Goal: Entertainment & Leisure: Consume media (video, audio)

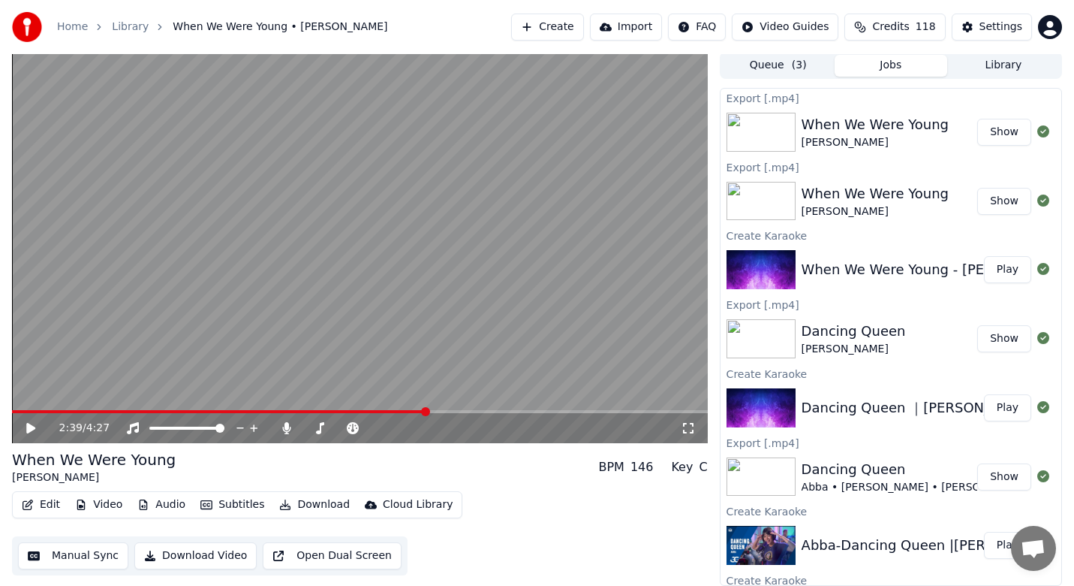
scroll to position [55, 0]
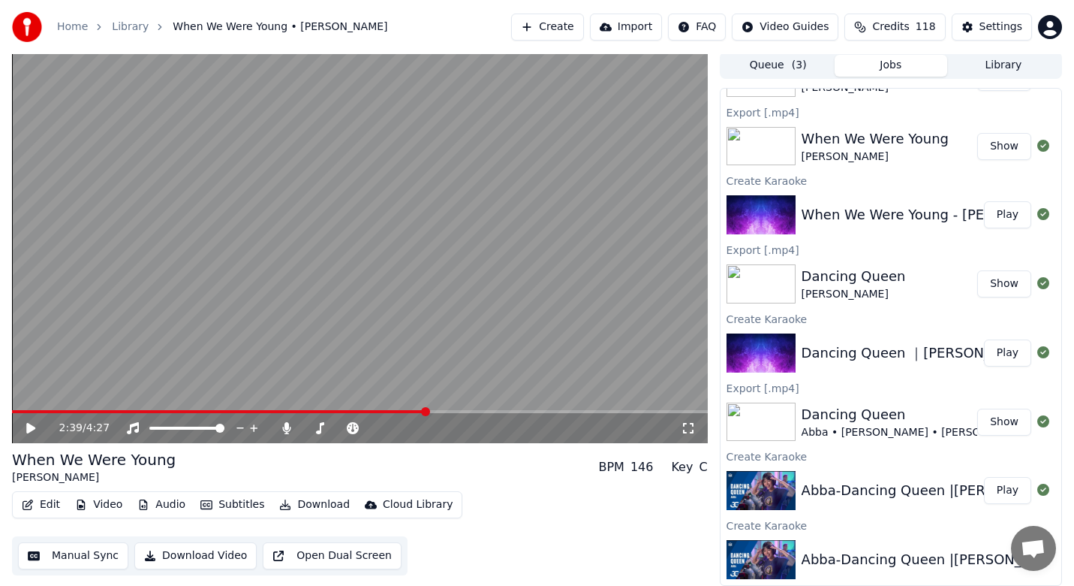
click at [999, 350] on button "Play" at bounding box center [1007, 352] width 47 height 27
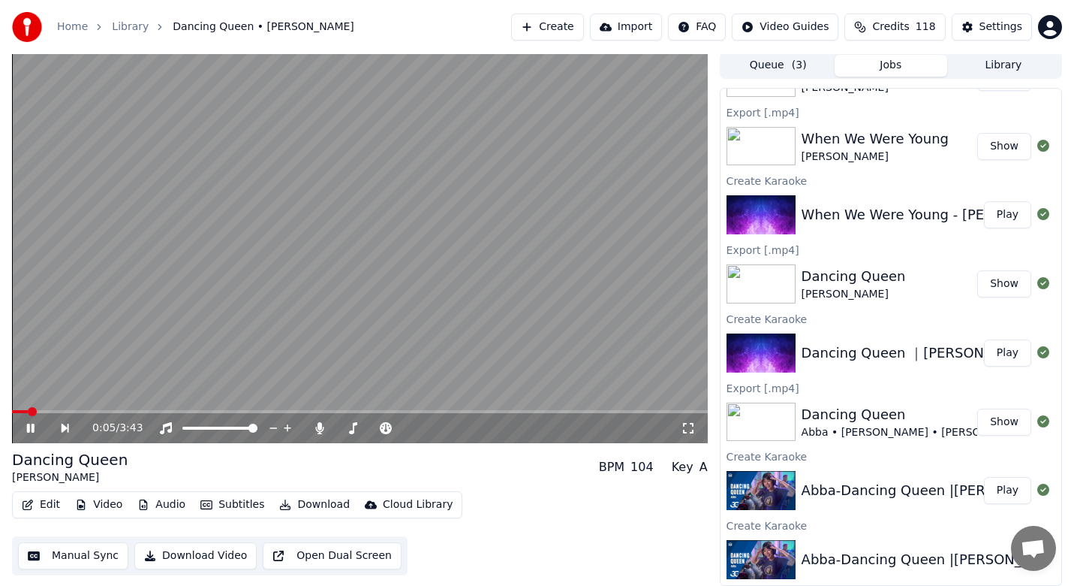
click at [27, 411] on span at bounding box center [20, 411] width 16 height 3
click at [477, 430] on icon at bounding box center [475, 427] width 14 height 15
click at [347, 426] on span at bounding box center [341, 427] width 11 height 3
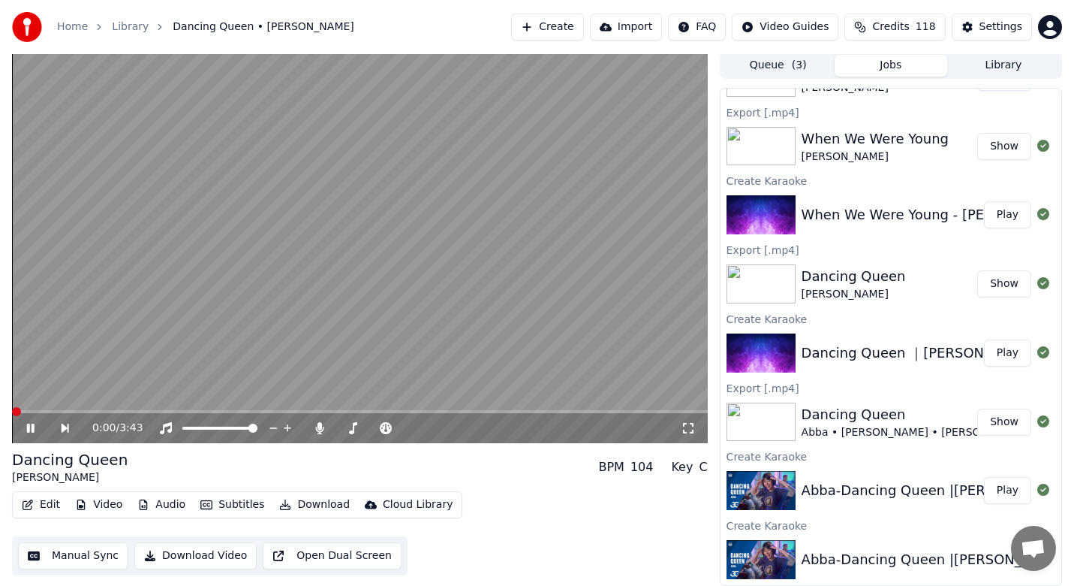
click at [12, 407] on span at bounding box center [16, 411] width 9 height 9
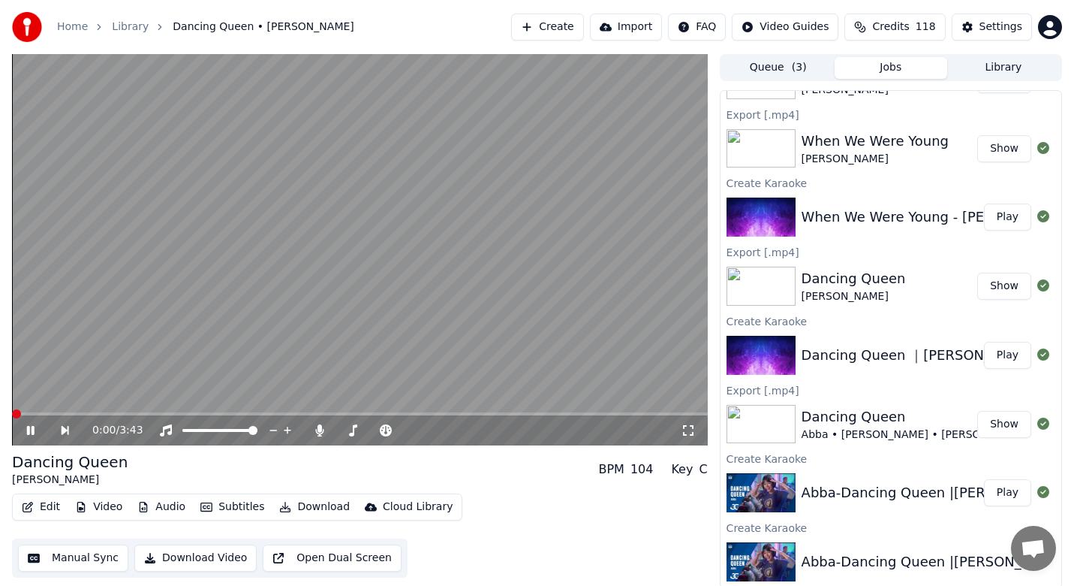
click at [12, 409] on span at bounding box center [16, 413] width 9 height 9
click at [32, 432] on icon at bounding box center [31, 430] width 8 height 9
click at [37, 412] on span at bounding box center [24, 413] width 25 height 3
click at [29, 429] on icon at bounding box center [30, 430] width 9 height 11
click at [35, 413] on span at bounding box center [29, 413] width 35 height 3
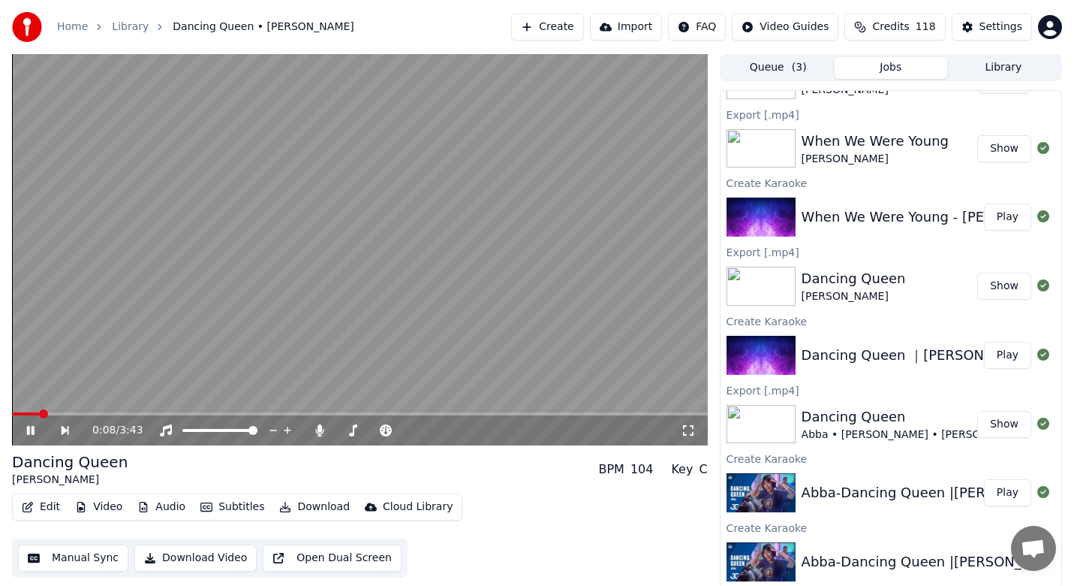
click at [20, 413] on span at bounding box center [25, 413] width 27 height 3
click at [47, 411] on video at bounding box center [360, 249] width 696 height 391
click at [46, 414] on span at bounding box center [29, 413] width 35 height 3
click at [27, 431] on icon at bounding box center [30, 430] width 9 height 11
click at [26, 411] on video at bounding box center [360, 249] width 696 height 391
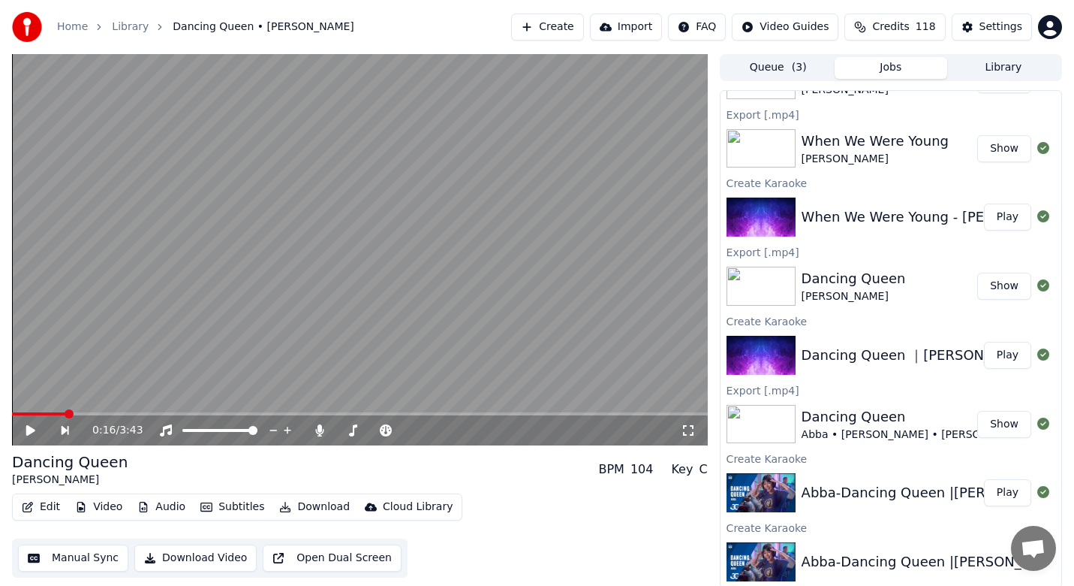
click at [26, 412] on span at bounding box center [38, 413] width 53 height 3
click at [30, 433] on icon at bounding box center [30, 430] width 9 height 11
click at [40, 412] on span at bounding box center [41, 413] width 59 height 3
click at [35, 411] on video at bounding box center [360, 249] width 696 height 391
click at [441, 427] on icon at bounding box center [442, 430] width 14 height 15
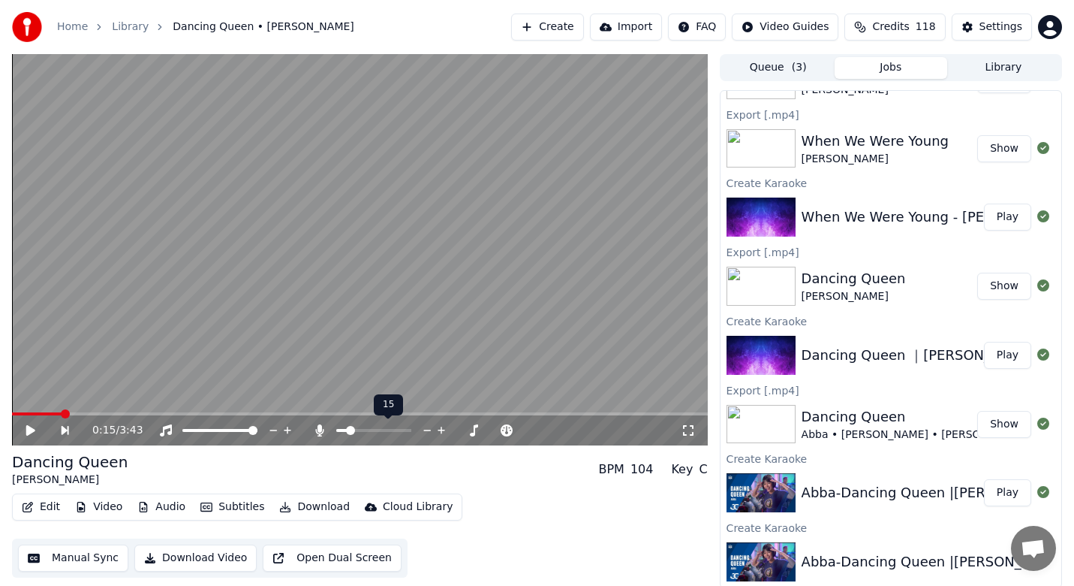
click at [441, 427] on icon at bounding box center [442, 430] width 14 height 15
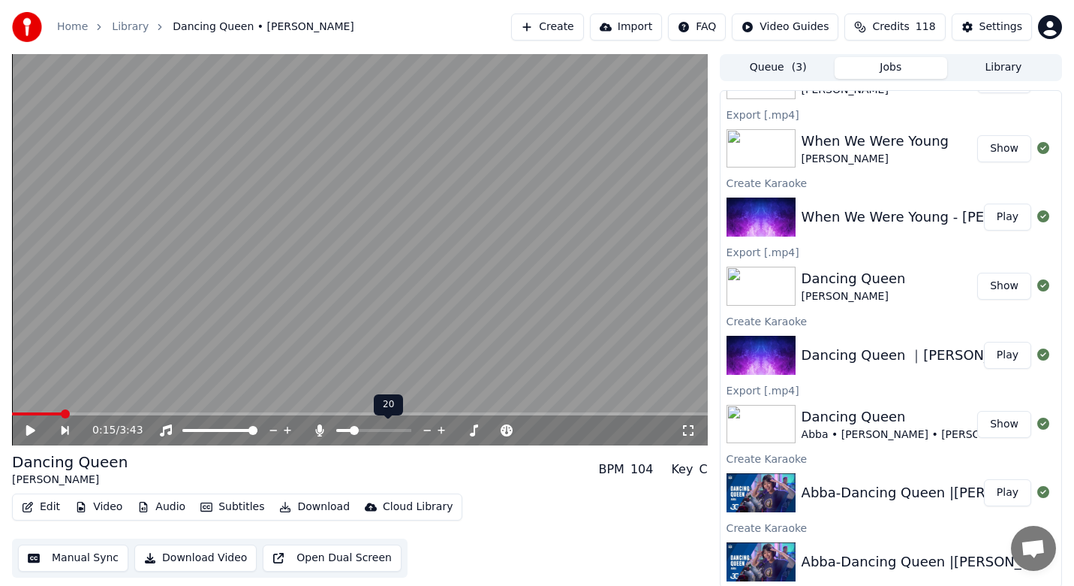
click at [441, 427] on icon at bounding box center [442, 430] width 14 height 15
click at [28, 430] on icon at bounding box center [30, 430] width 9 height 11
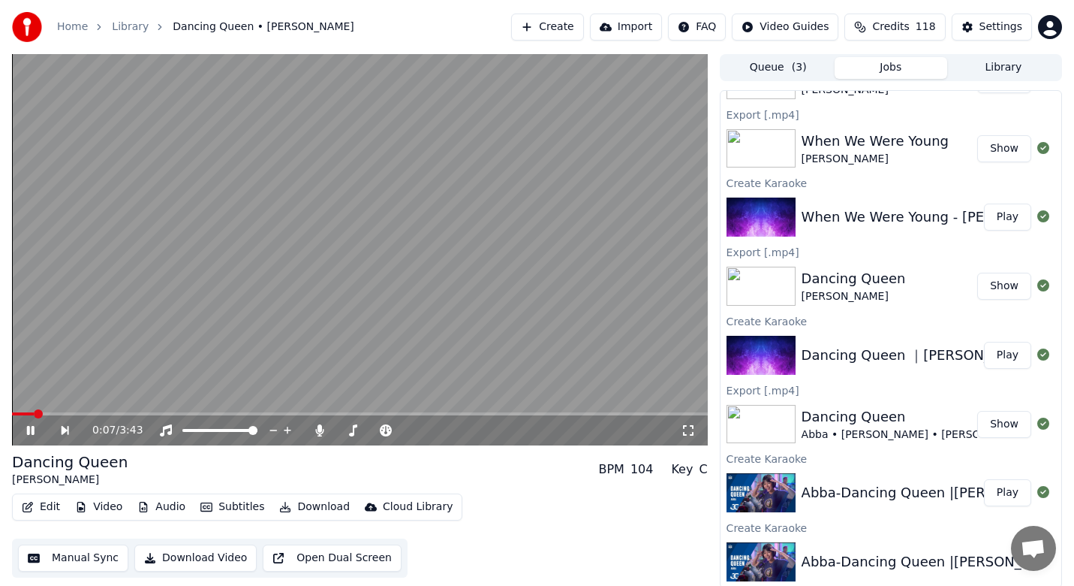
click at [34, 412] on span at bounding box center [23, 413] width 22 height 3
click at [438, 429] on icon at bounding box center [442, 430] width 14 height 15
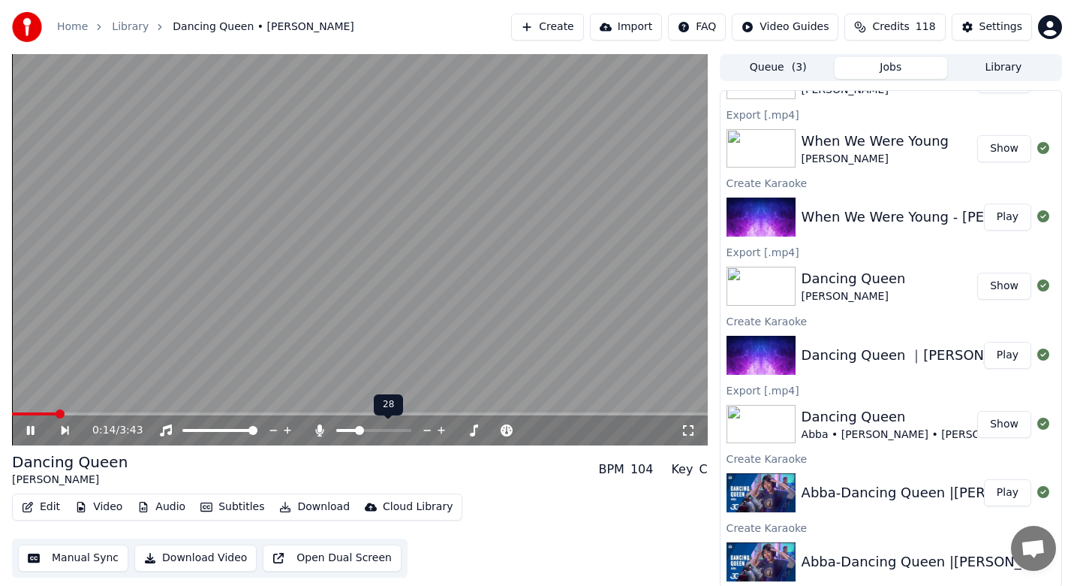
click at [438, 429] on icon at bounding box center [442, 430] width 14 height 15
click at [32, 411] on video at bounding box center [360, 249] width 696 height 391
click at [22, 411] on video at bounding box center [360, 249] width 696 height 391
click at [27, 411] on video at bounding box center [360, 249] width 696 height 391
click at [27, 413] on span at bounding box center [41, 413] width 58 height 3
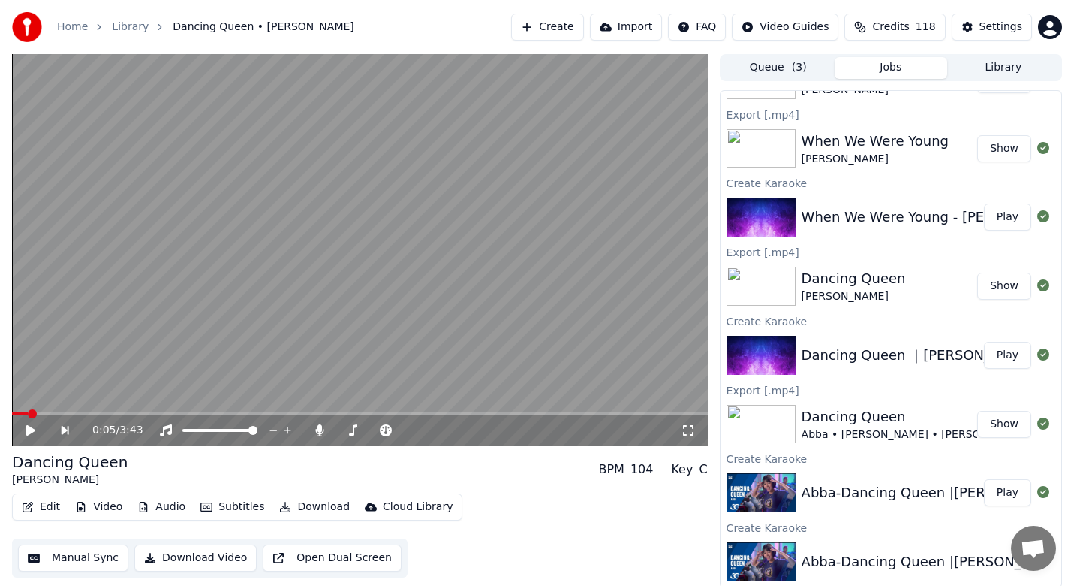
click at [32, 426] on icon at bounding box center [41, 430] width 35 height 12
click at [183, 412] on span at bounding box center [98, 413] width 172 height 3
click at [645, 414] on span at bounding box center [328, 413] width 633 height 3
click at [32, 426] on icon at bounding box center [41, 430] width 35 height 12
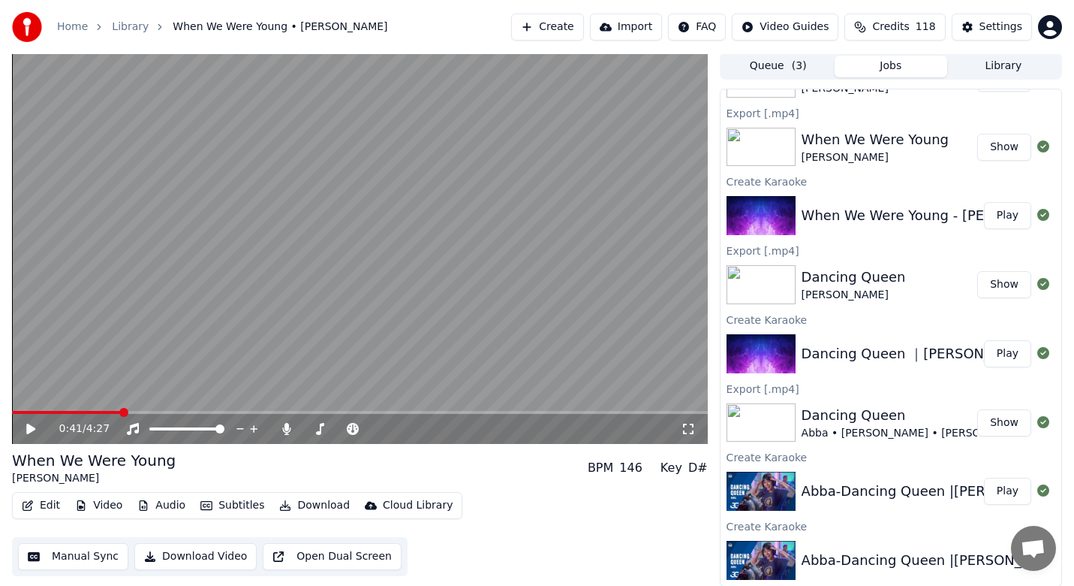
scroll to position [2, 0]
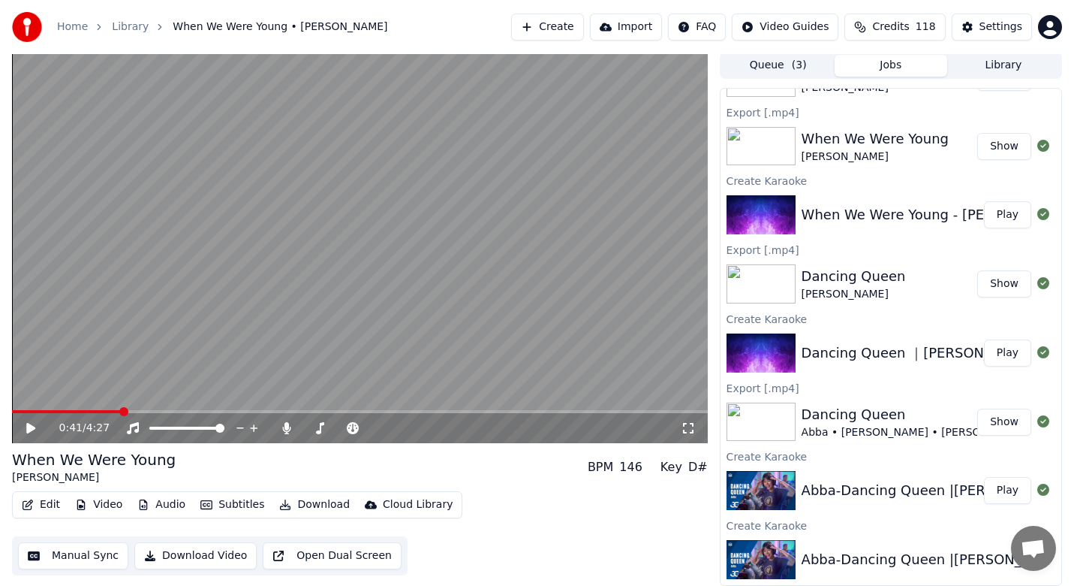
drag, startPoint x: 27, startPoint y: 426, endPoint x: 32, endPoint y: 405, distance: 21.5
click at [27, 426] on icon at bounding box center [30, 428] width 9 height 11
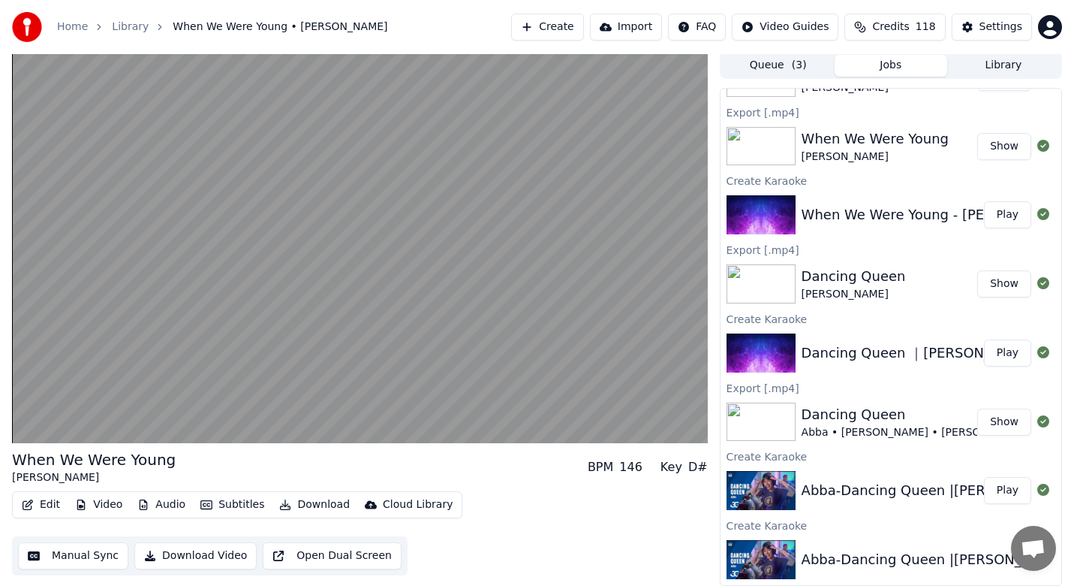
click at [842, 289] on div "[PERSON_NAME]" at bounding box center [854, 294] width 104 height 15
click at [992, 490] on button "Play" at bounding box center [1007, 490] width 47 height 27
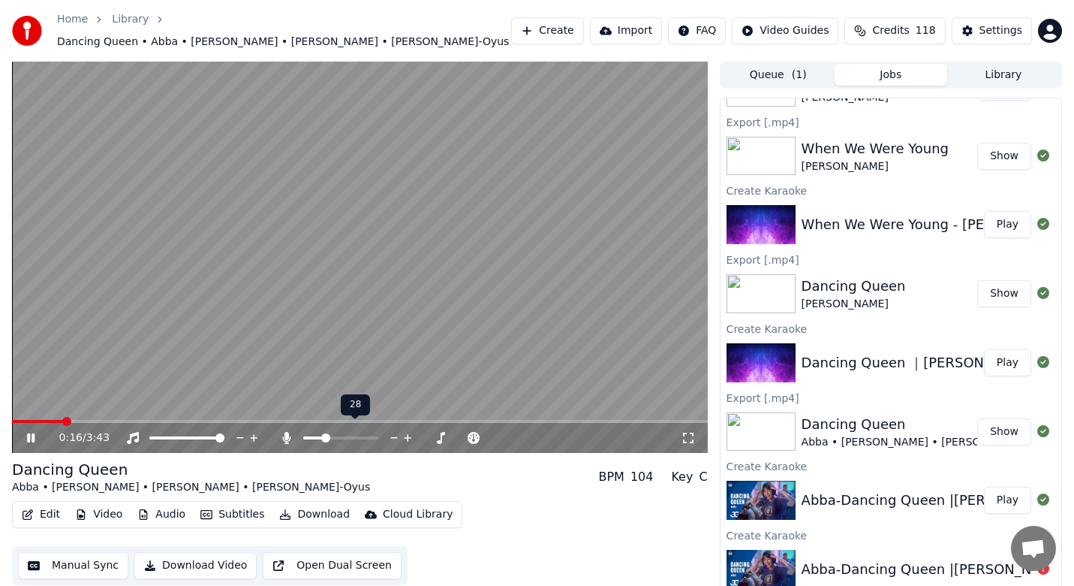
click at [339, 430] on div at bounding box center [354, 437] width 121 height 15
click at [339, 436] on span at bounding box center [340, 437] width 75 height 3
click at [29, 411] on video at bounding box center [360, 257] width 696 height 391
click at [26, 420] on span at bounding box center [20, 421] width 16 height 3
click at [28, 432] on icon at bounding box center [30, 437] width 9 height 11
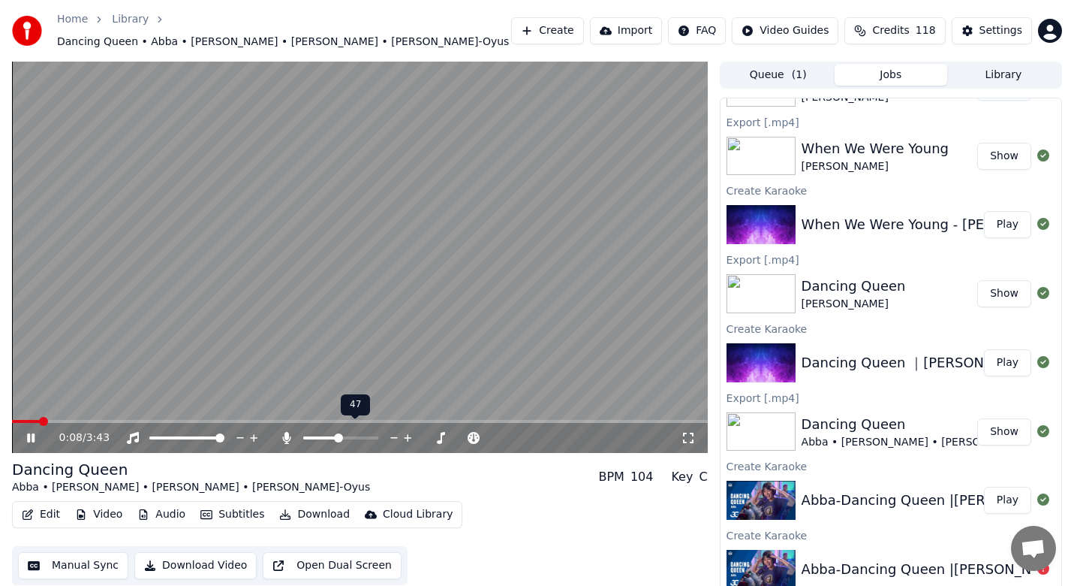
click at [403, 430] on icon at bounding box center [408, 437] width 14 height 15
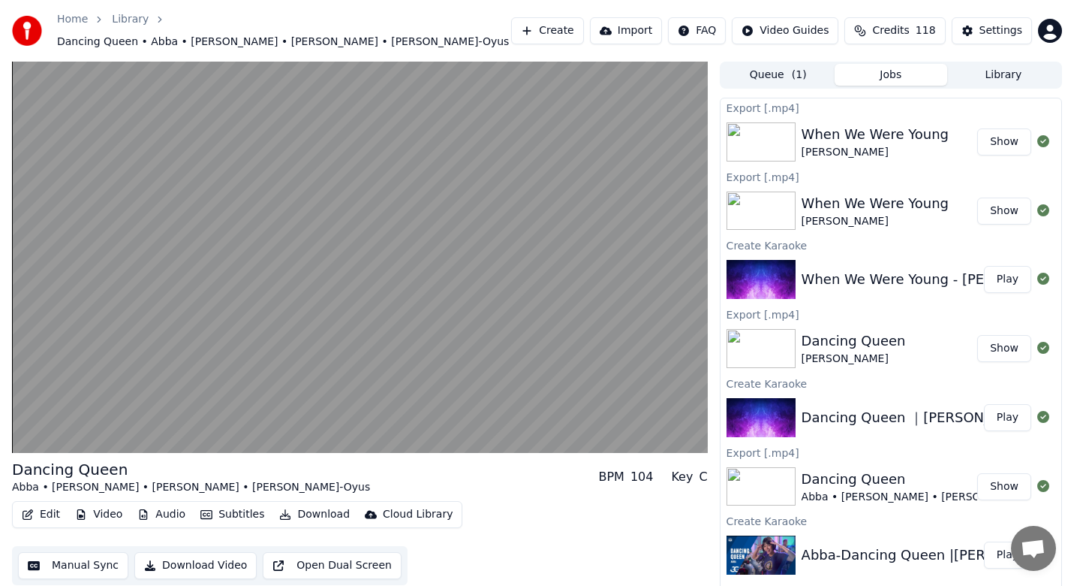
click at [1003, 345] on button "Show" at bounding box center [1005, 348] width 54 height 27
click at [1003, 412] on button "Play" at bounding box center [1007, 417] width 47 height 27
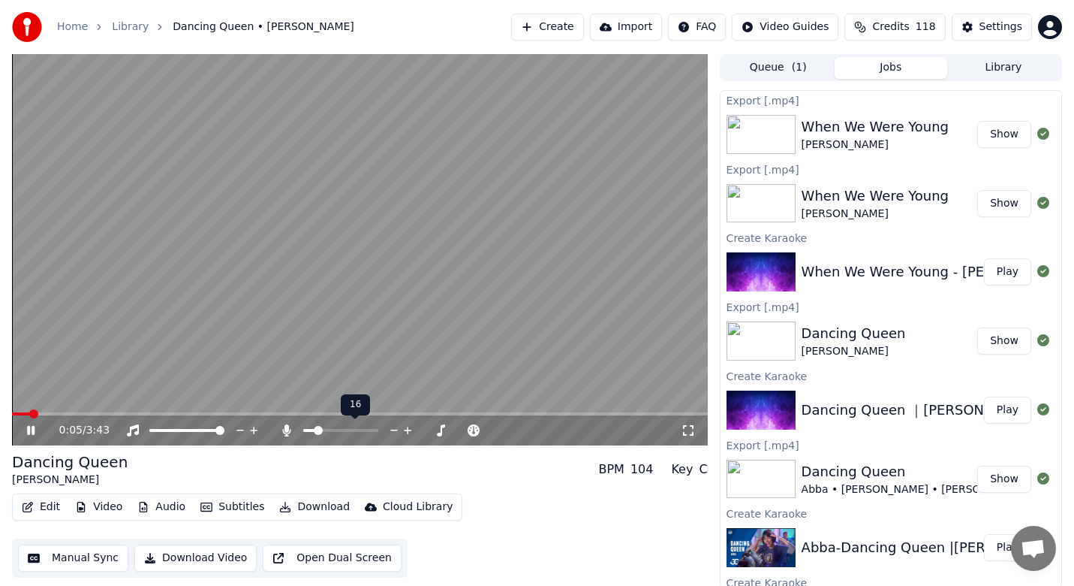
click at [315, 432] on span at bounding box center [318, 430] width 9 height 9
click at [159, 410] on video at bounding box center [360, 249] width 696 height 391
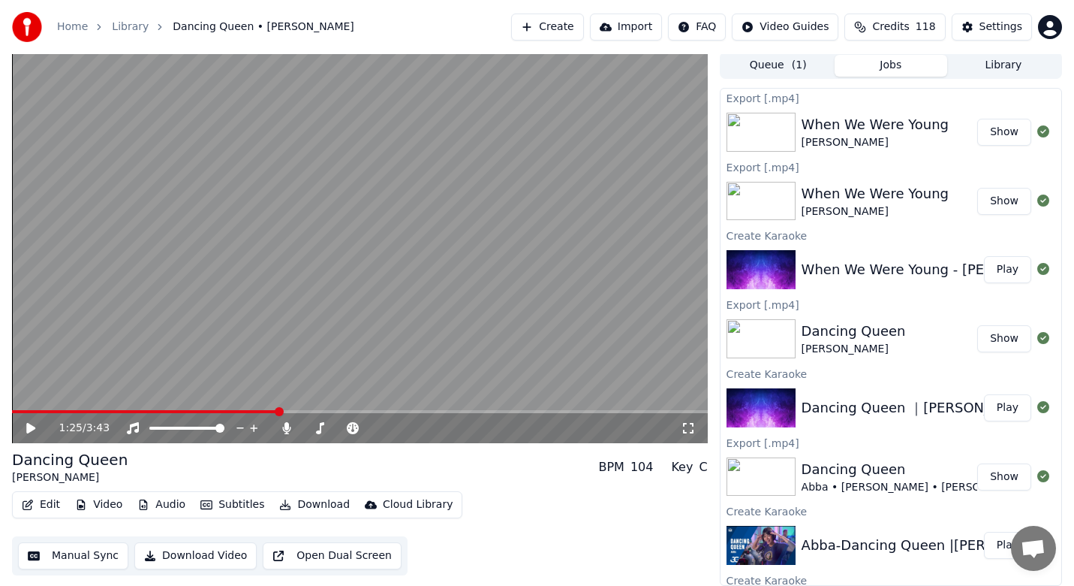
click at [159, 413] on span at bounding box center [145, 411] width 267 height 3
click at [31, 425] on icon at bounding box center [30, 428] width 9 height 11
click at [32, 425] on icon at bounding box center [31, 427] width 8 height 9
